Goal: Information Seeking & Learning: Learn about a topic

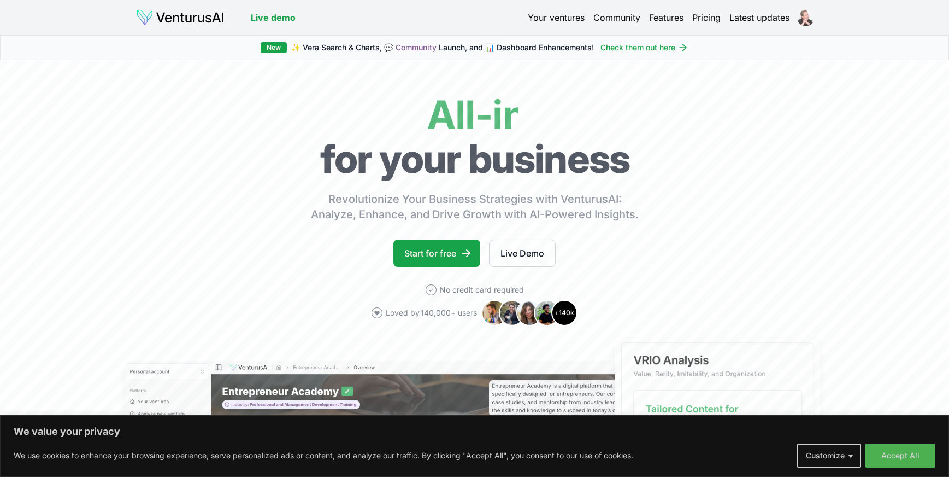
click at [807, 19] on html "We value your privacy We use cookies to enhance your browsing experience, serve…" at bounding box center [474, 238] width 949 height 477
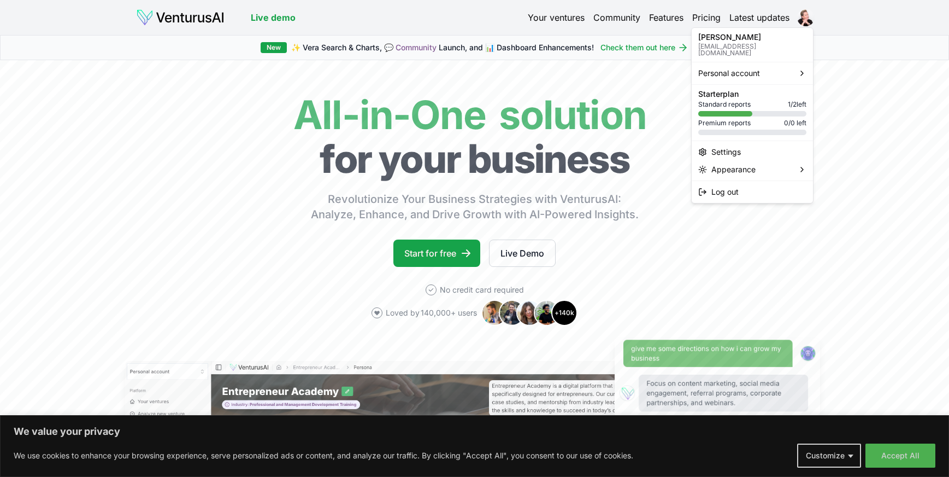
click at [562, 18] on html "We value your privacy We use cookies to enhance your browsing experience, serve…" at bounding box center [474, 238] width 949 height 477
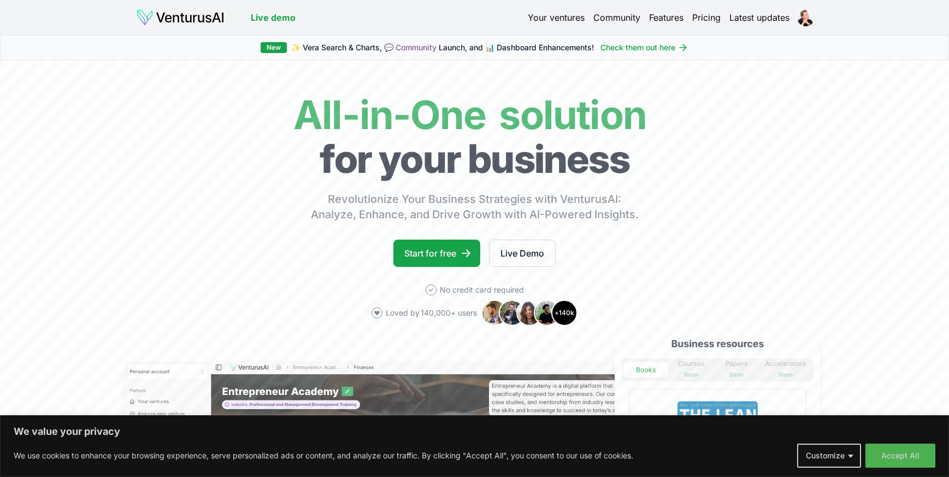
click at [562, 18] on link "Your ventures" at bounding box center [556, 17] width 57 height 13
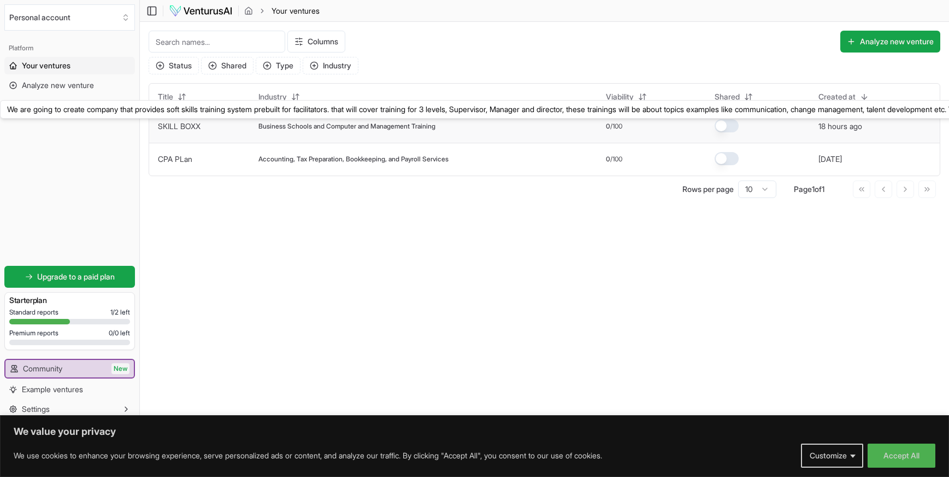
click at [188, 127] on link "SKILL BOXX" at bounding box center [179, 125] width 43 height 9
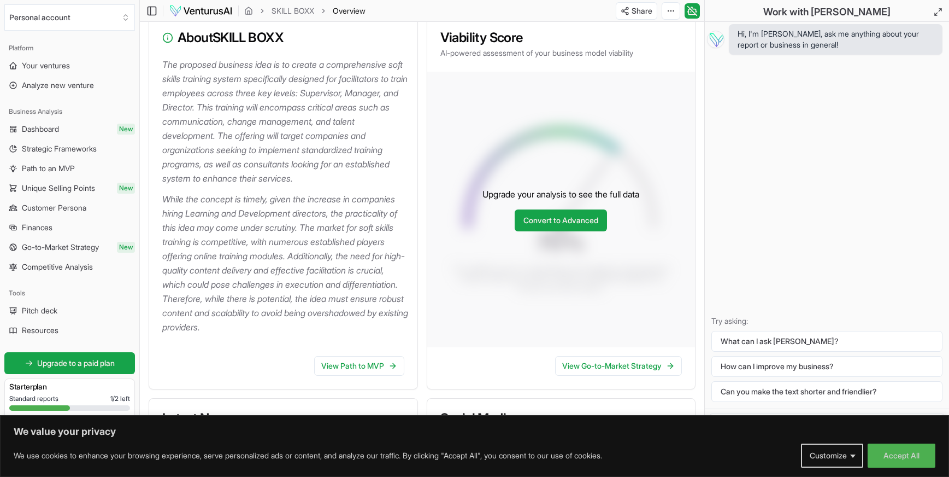
scroll to position [164, 0]
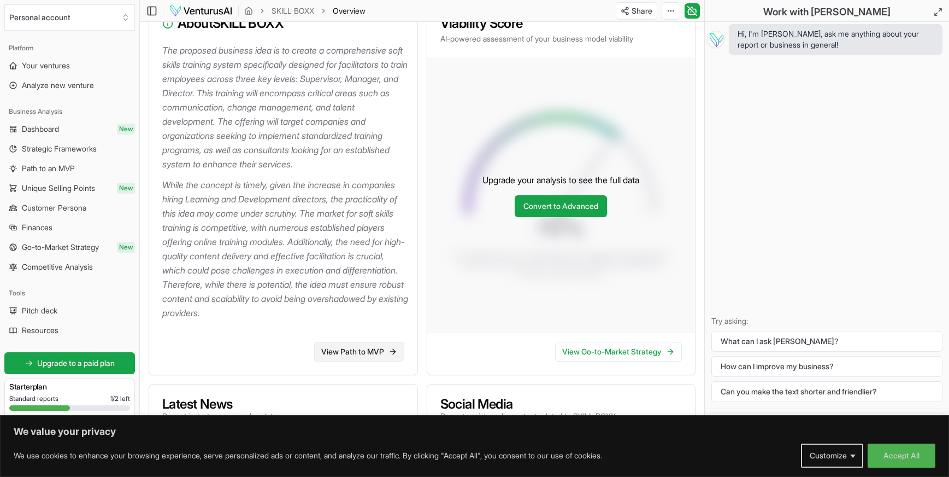
click at [358, 361] on link "View Path to MVP" at bounding box center [359, 352] width 90 height 20
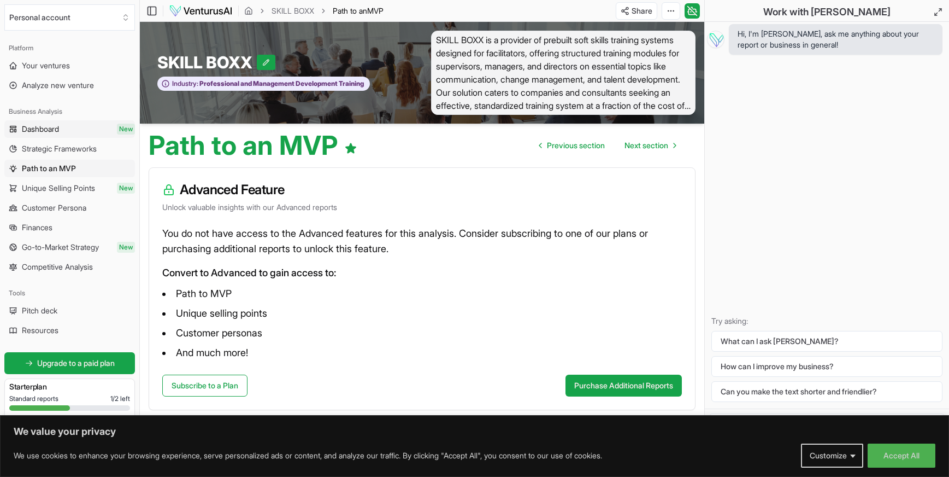
click at [50, 127] on span "Dashboard" at bounding box center [40, 129] width 37 height 11
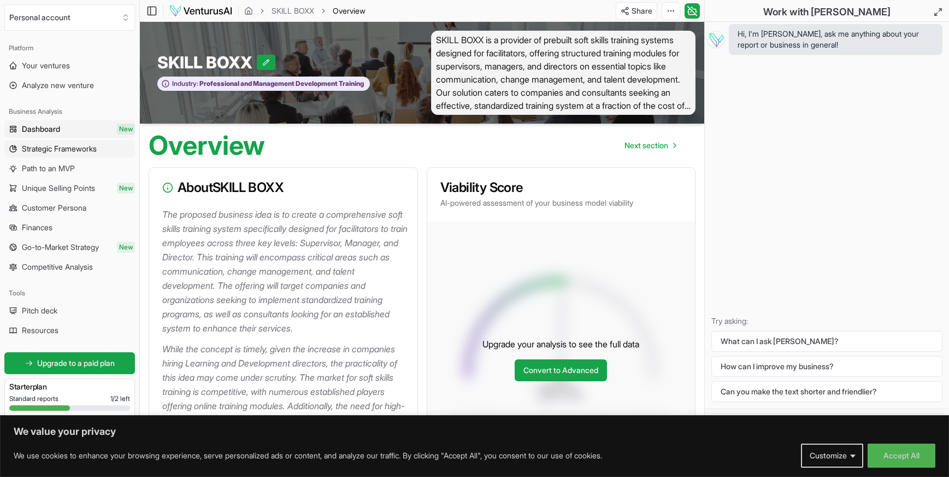
click at [69, 148] on span "Strategic Frameworks" at bounding box center [59, 148] width 75 height 11
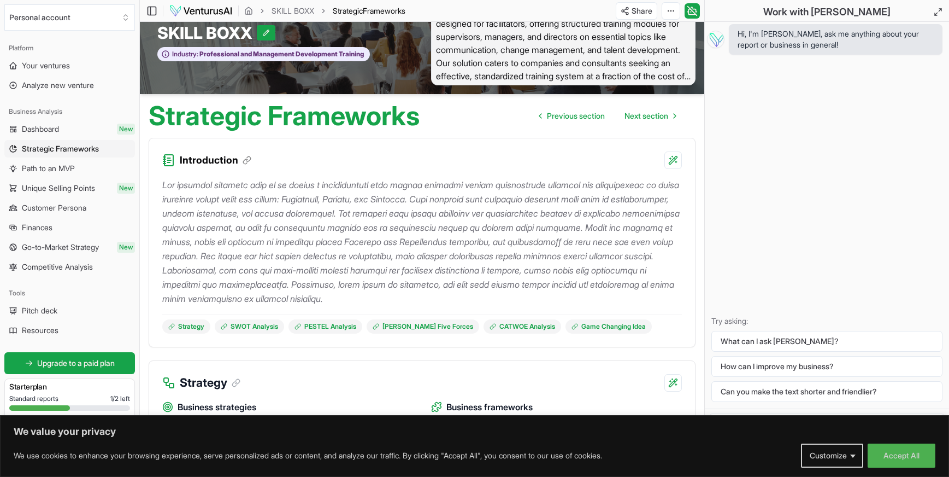
scroll to position [55, 0]
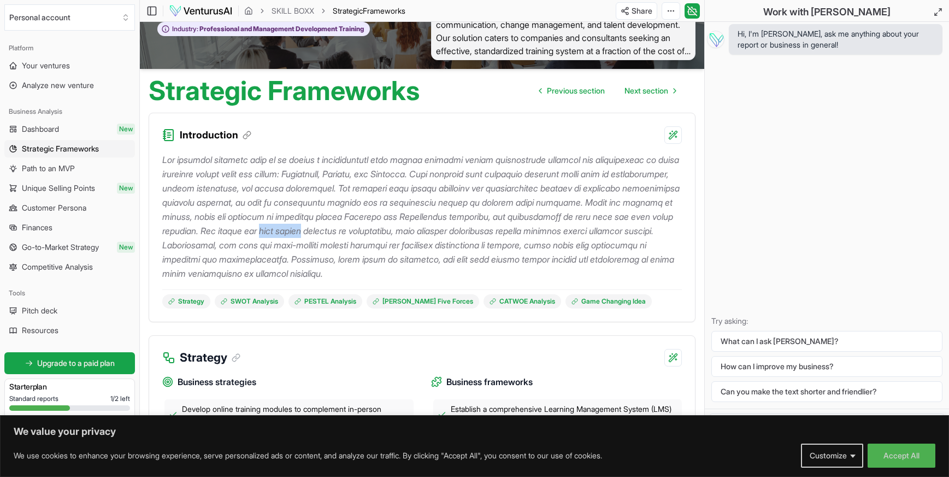
drag, startPoint x: 431, startPoint y: 231, endPoint x: 470, endPoint y: 230, distance: 38.3
click at [470, 230] on p at bounding box center [422, 217] width 520 height 128
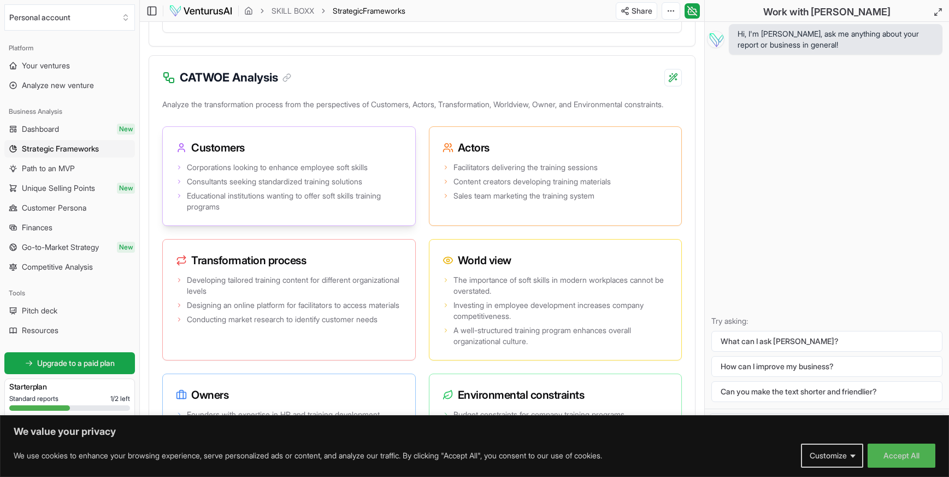
scroll to position [2132, 0]
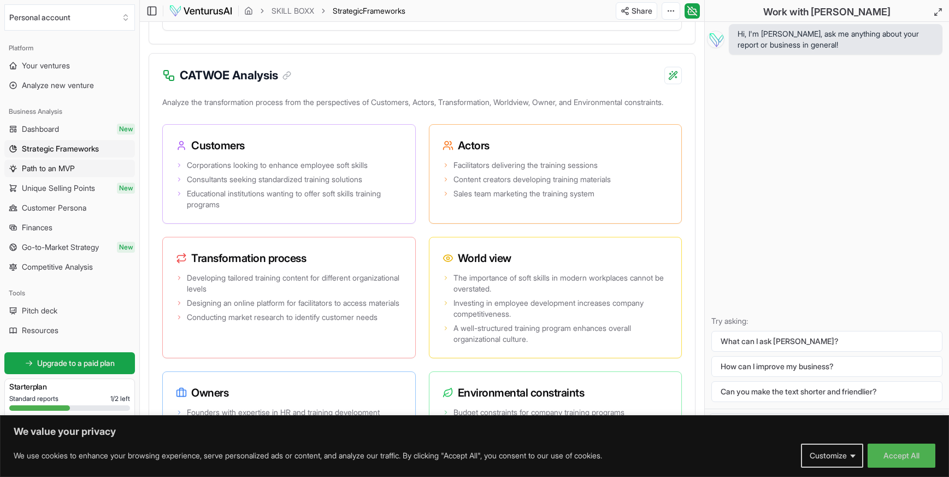
click at [51, 167] on span "Path to an MVP" at bounding box center [48, 168] width 53 height 11
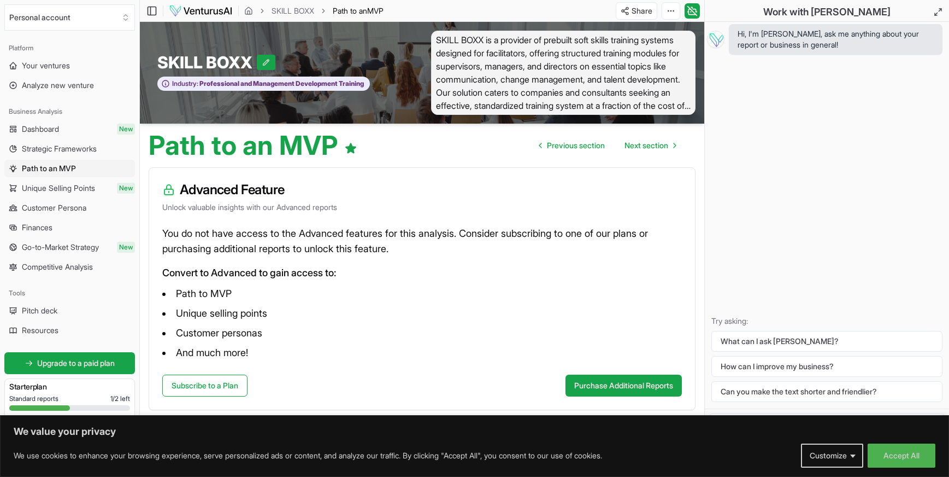
scroll to position [1, 0]
click at [54, 192] on span "Unique Selling Points" at bounding box center [58, 188] width 73 height 11
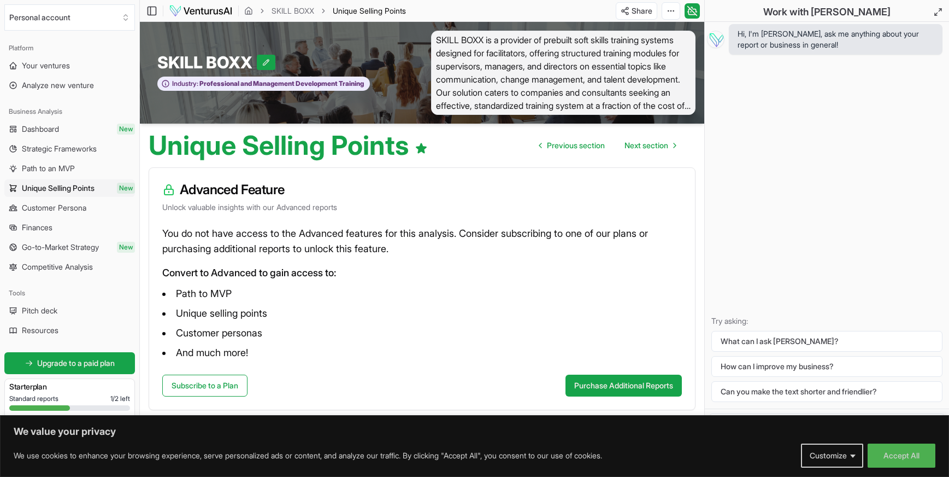
scroll to position [1, 0]
click at [65, 211] on span "Customer Persona" at bounding box center [54, 207] width 65 height 11
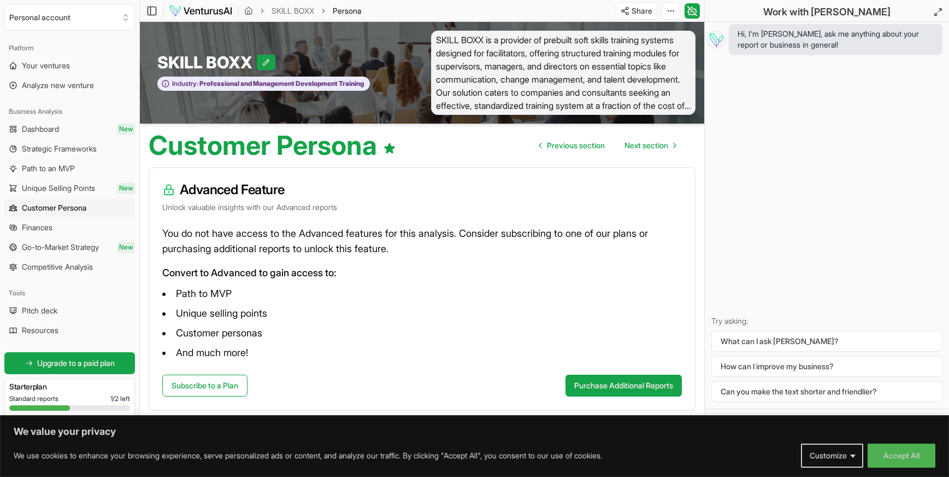
click at [74, 244] on span "Go-to-Market Strategy" at bounding box center [60, 247] width 77 height 11
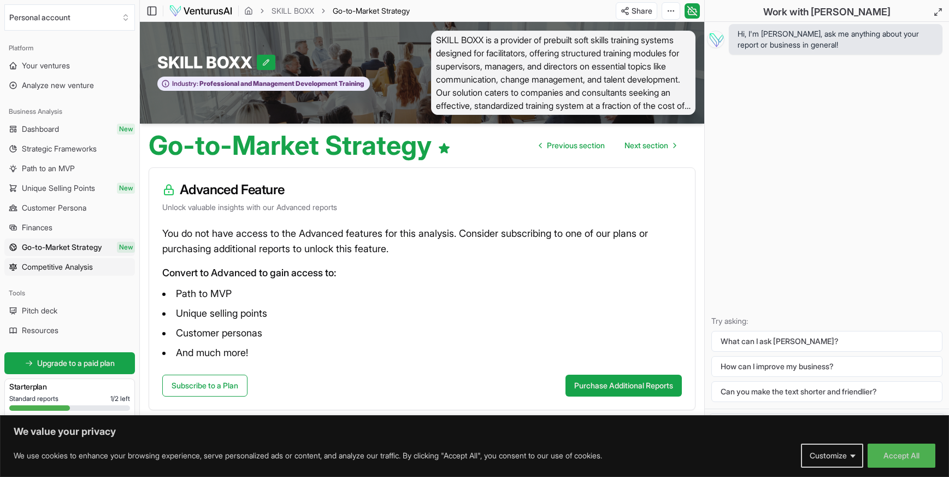
click at [73, 265] on span "Competitive Analysis" at bounding box center [57, 266] width 71 height 11
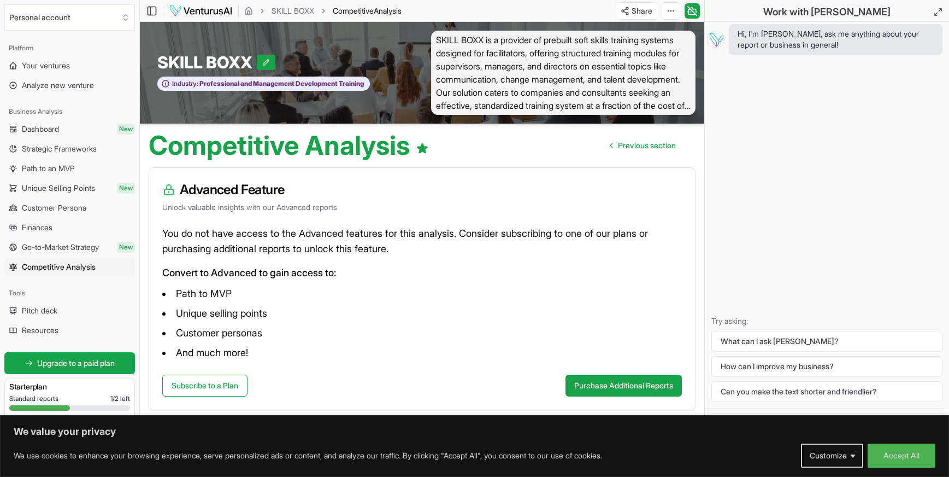
click at [41, 131] on span "Dashboard" at bounding box center [40, 129] width 37 height 11
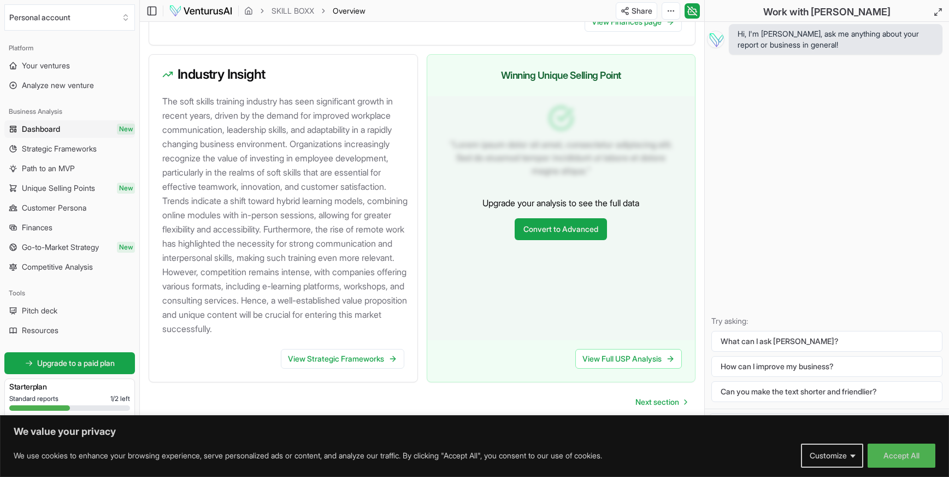
scroll to position [1202, 0]
